Goal: Ask a question

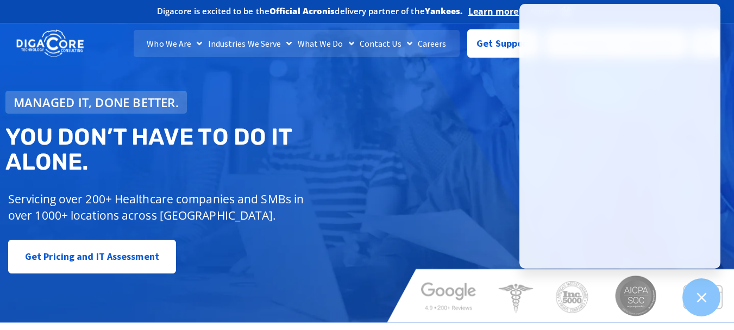
click at [371, 80] on div "Managed IT, done better. You don’t have to do IT alone. Servicing over 200+ Hea…" at bounding box center [367, 169] width 734 height 307
click at [491, 42] on span "Get Support" at bounding box center [504, 39] width 54 height 22
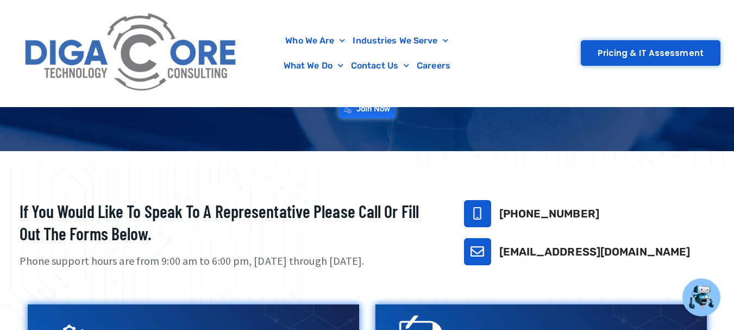
scroll to position [109, 0]
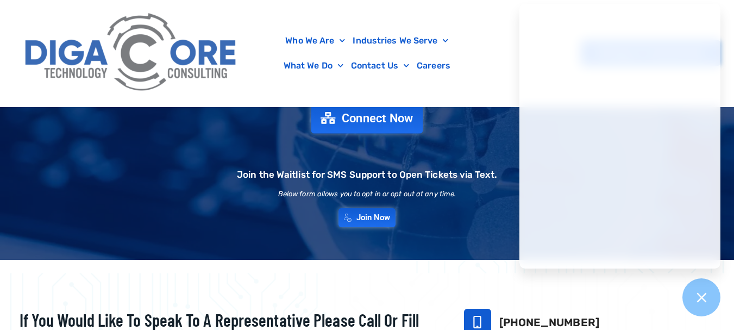
click at [357, 114] on span "Connect Now" at bounding box center [378, 118] width 72 height 12
